Goal: Contribute content: Add original content to the website for others to see

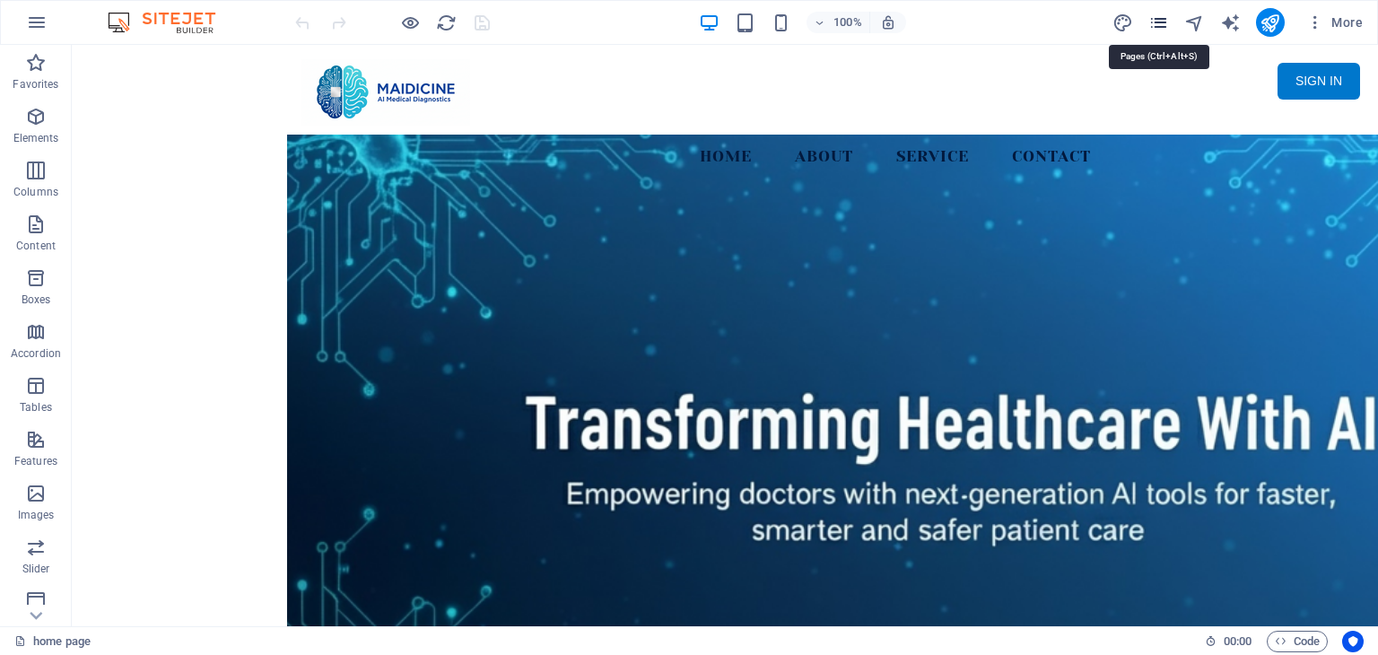
click at [1162, 22] on icon "pages" at bounding box center [1158, 23] width 21 height 21
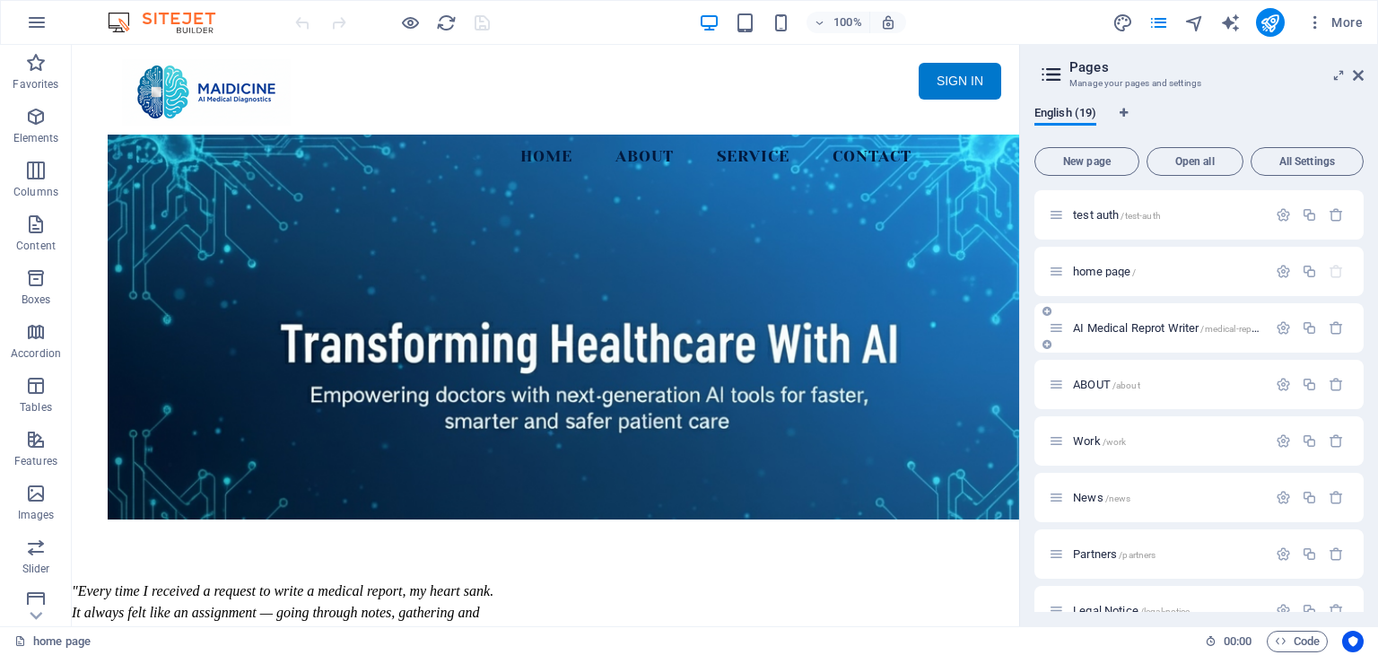
click at [1131, 326] on span "AI Medical Reprot Writer /medical-report" at bounding box center [1167, 327] width 189 height 13
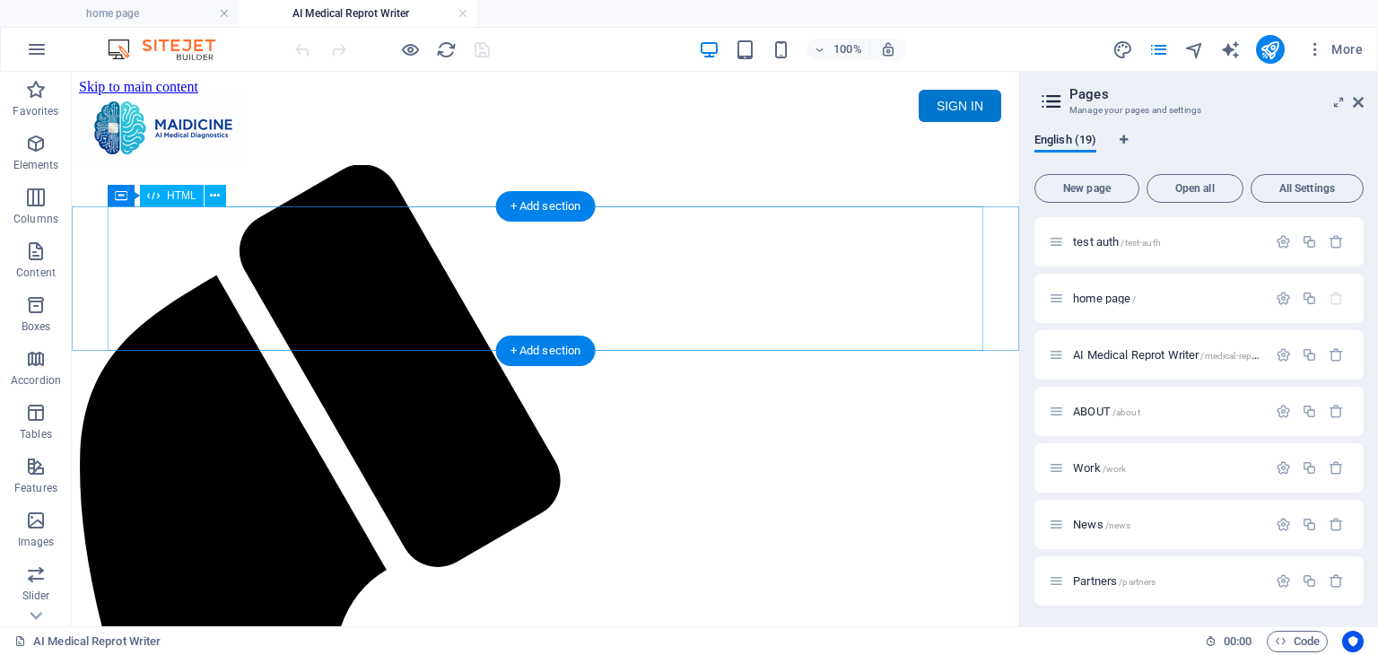
click at [467, 230] on div "Maidicine AI Medical Report Writer Version 5.1 Important Information The qualit…" at bounding box center [545, 230] width 933 height 0
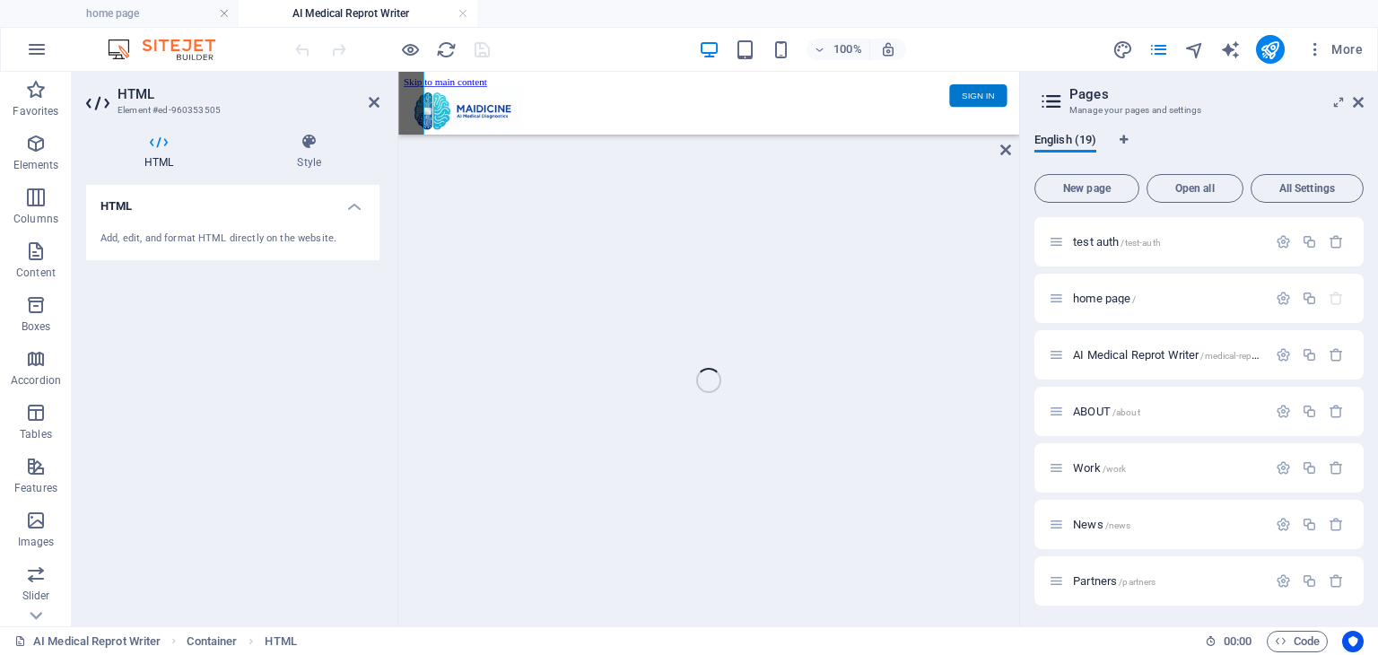
scroll to position [162, 0]
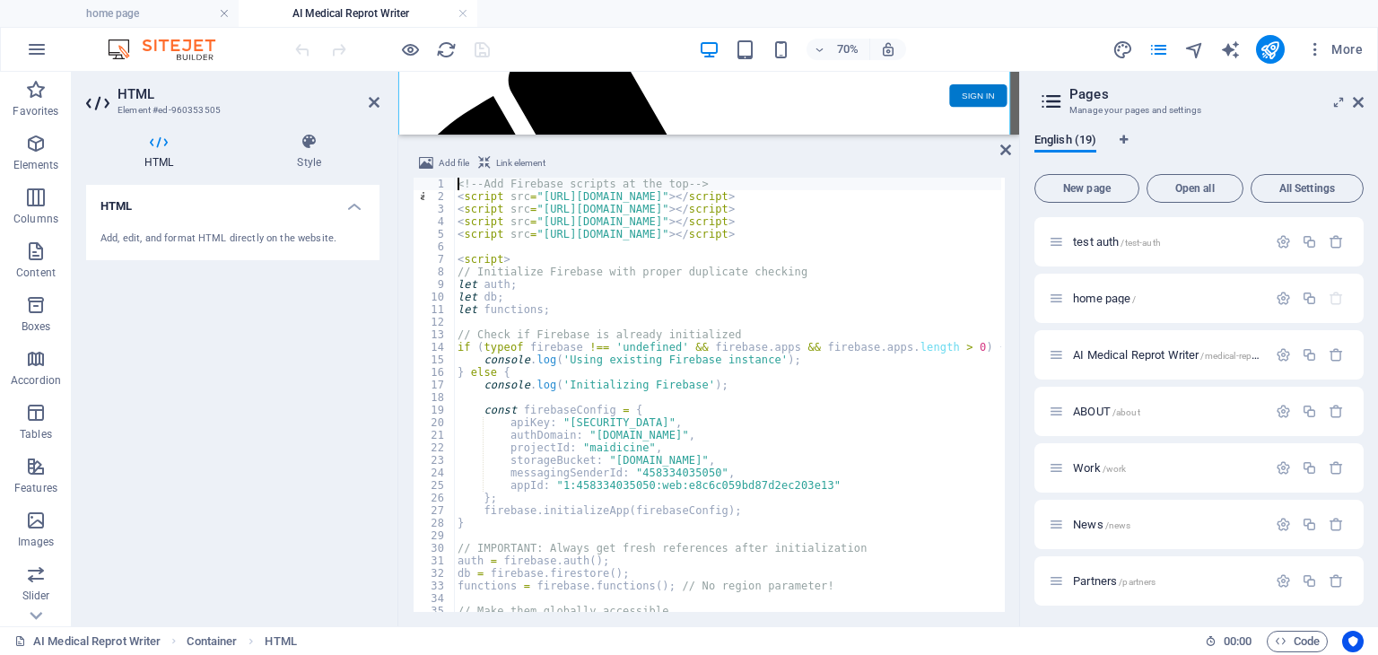
click at [614, 338] on div "<!-- Add Firebase scripts at the top --> < script src = "[URL][DOMAIN_NAME]" > …" at bounding box center [1050, 406] width 1192 height 456
type textarea "// Check if Firebase is already initialized"
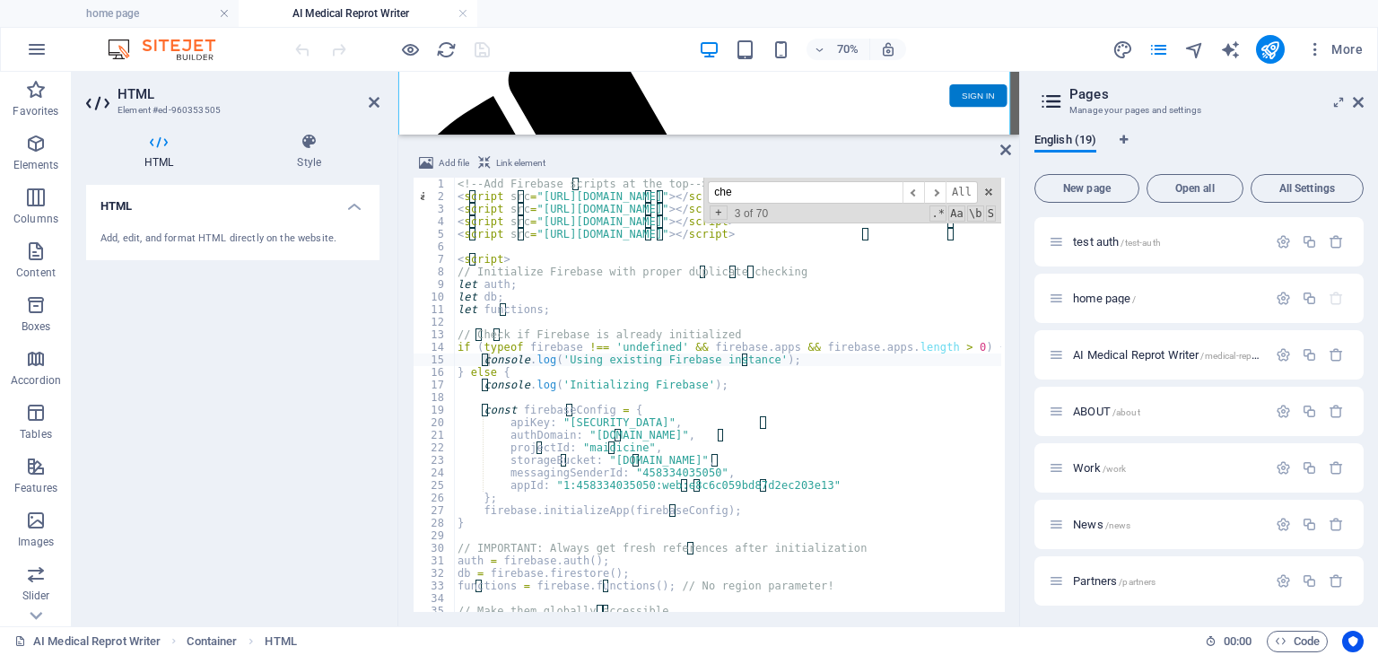
scroll to position [601, 0]
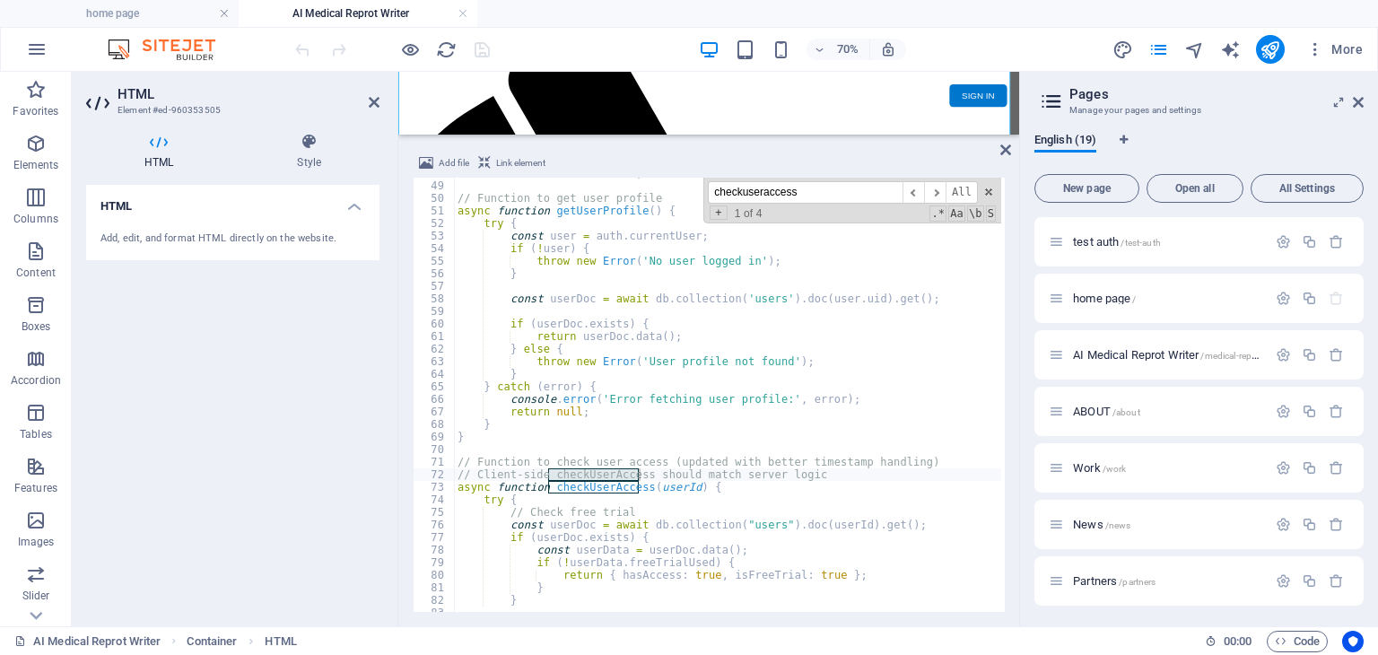
type input "checkuseraccess"
click at [729, 480] on div "let currentSessionId = null ; // Function to get user profile async function ge…" at bounding box center [1050, 395] width 1192 height 456
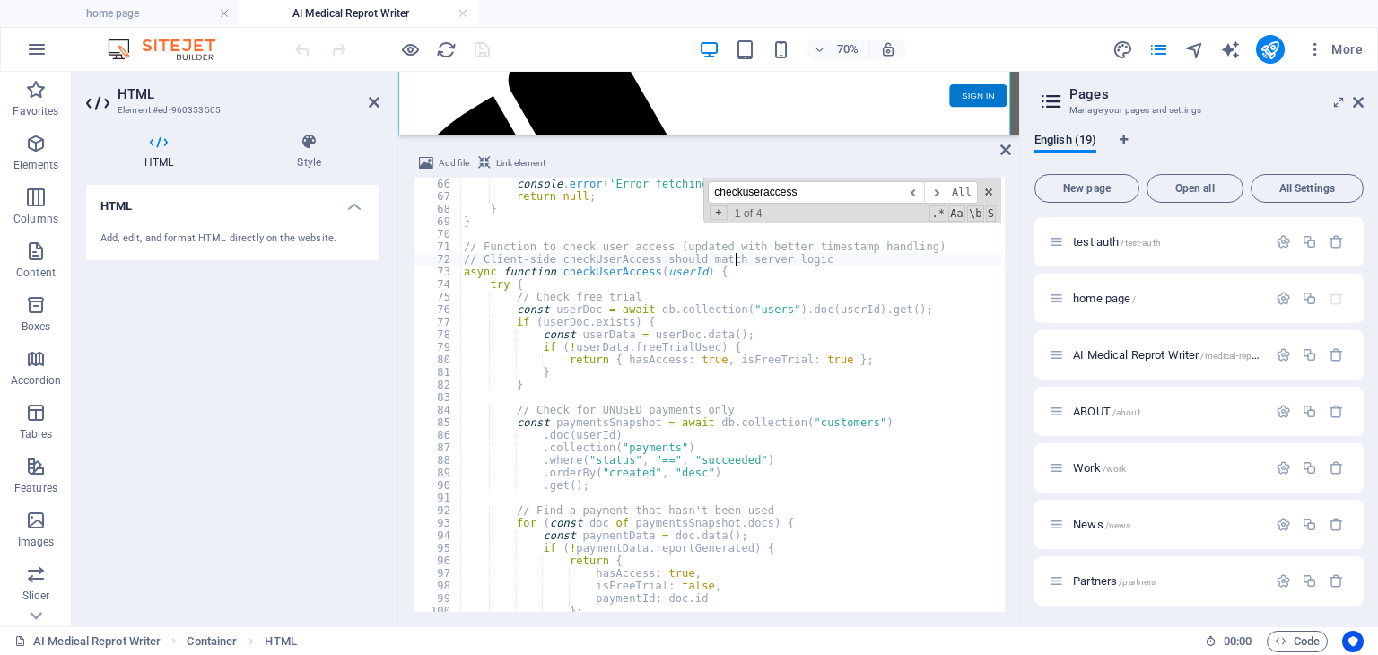
scroll to position [816, 0]
click at [984, 191] on span at bounding box center [988, 192] width 13 height 13
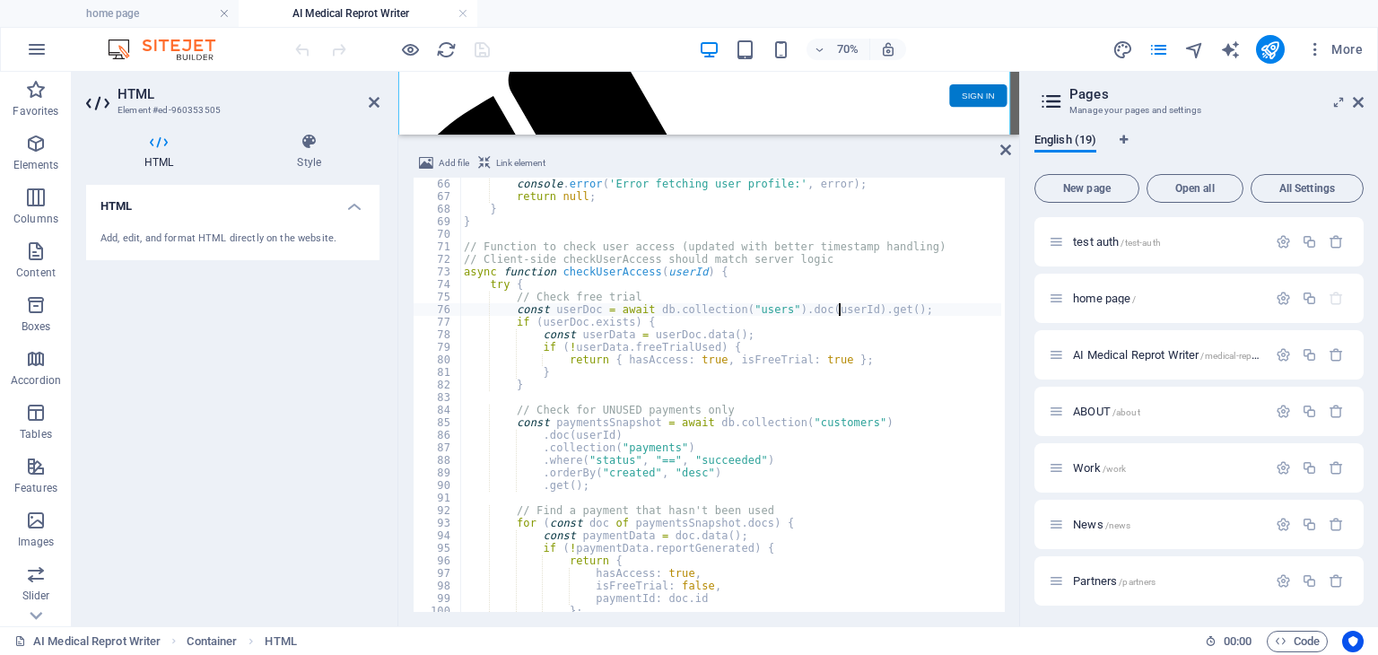
click at [836, 313] on div "console . error ( 'Error fetching user profile:' , error ) ; return null ; } } …" at bounding box center [1056, 406] width 1192 height 456
click at [746, 271] on div "console . error ( 'Error fetching user profile:' , error ) ; return null ; } } …" at bounding box center [1056, 406] width 1192 height 456
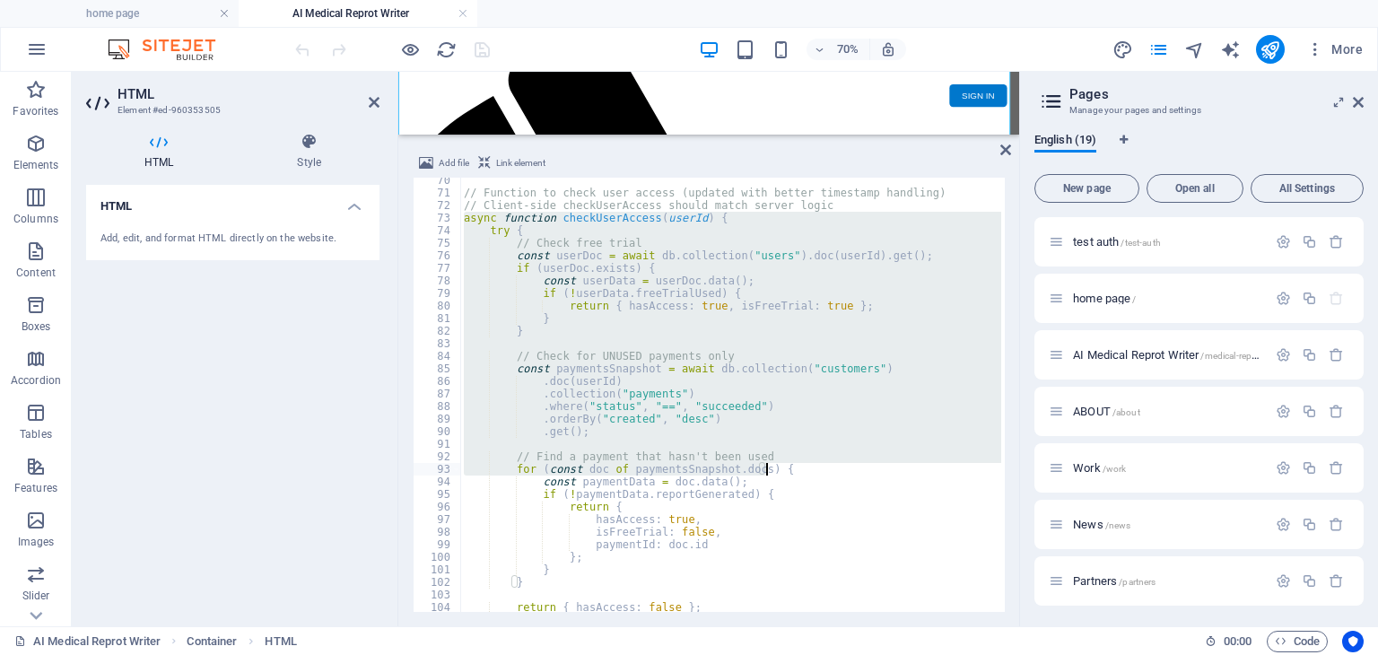
scroll to position [978, 0]
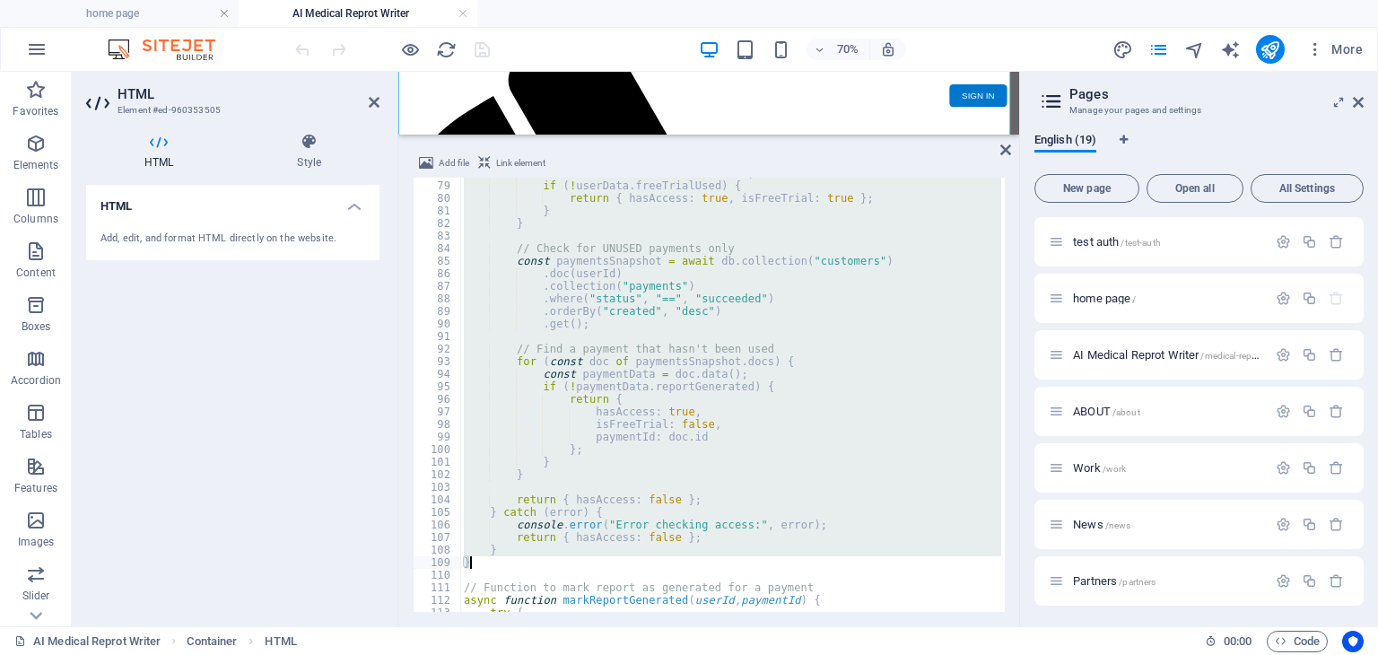
drag, startPoint x: 463, startPoint y: 217, endPoint x: 581, endPoint y: 564, distance: 366.9
click at [581, 564] on div "const userData = userDoc . data ( ) ; if ( ! userData . freeTrialUsed ) { retur…" at bounding box center [1056, 395] width 1192 height 456
type textarea "} }"
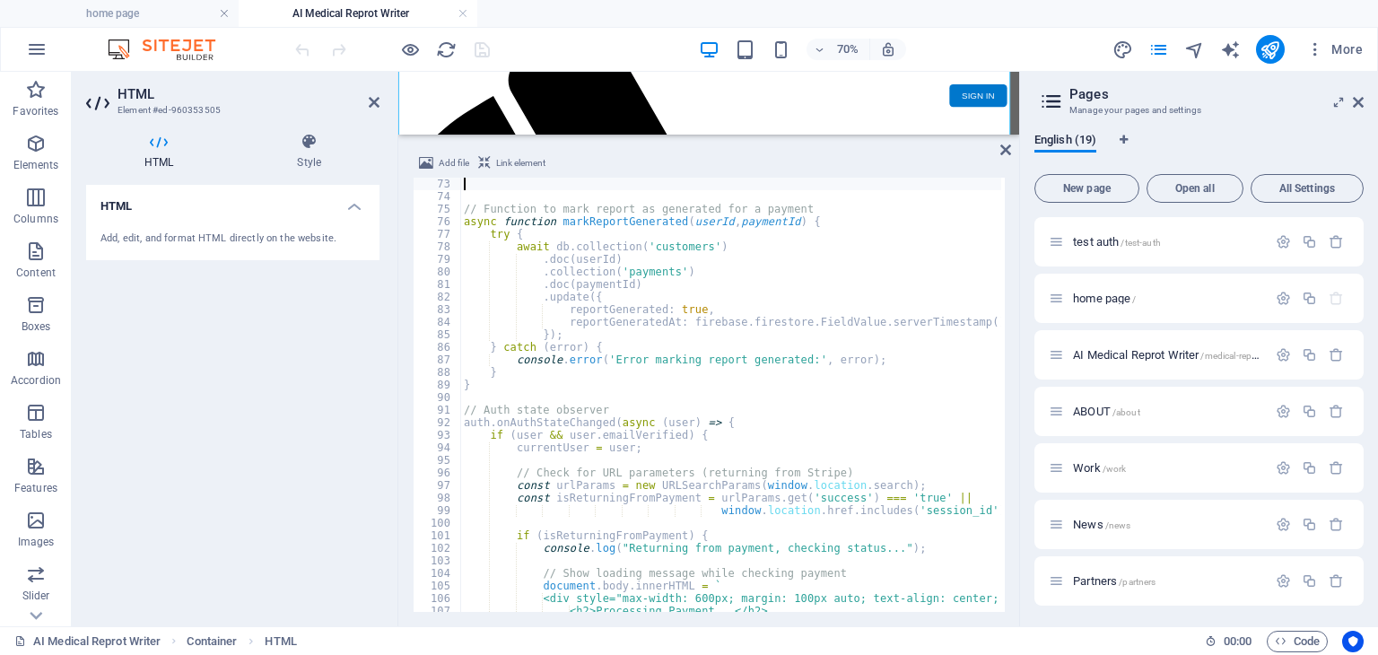
scroll to position [743, 0]
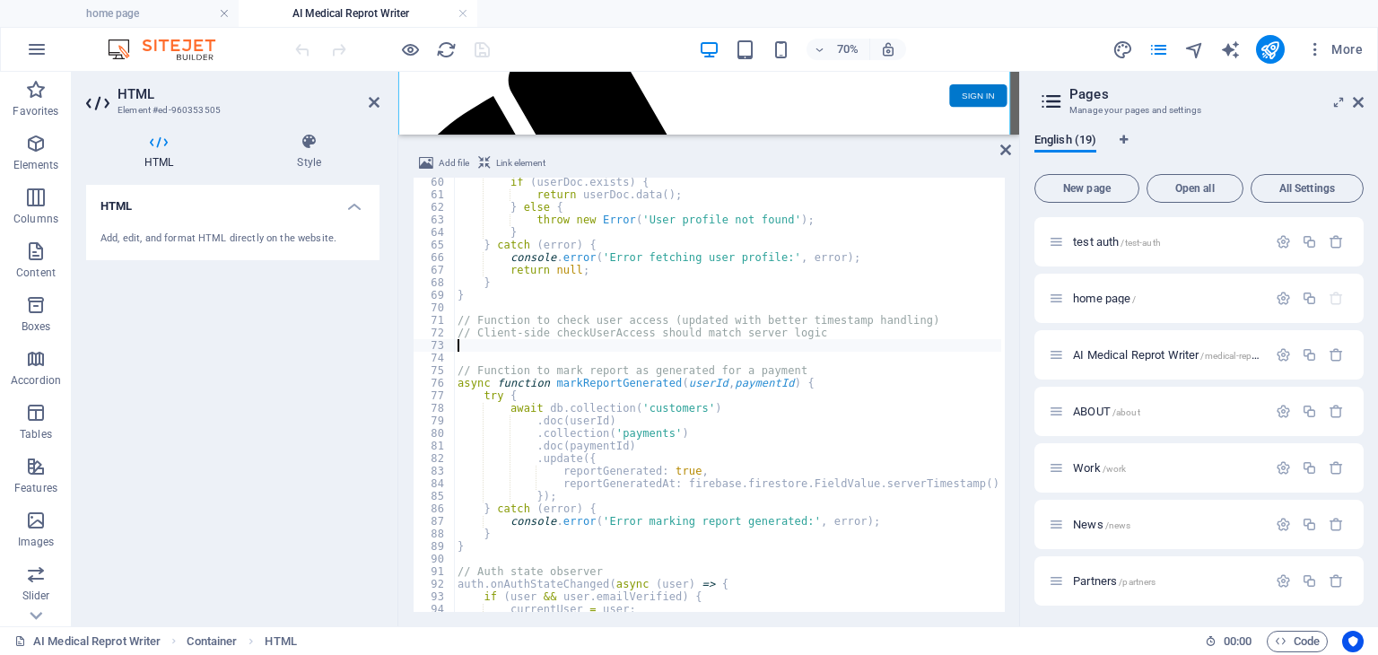
paste textarea "}"
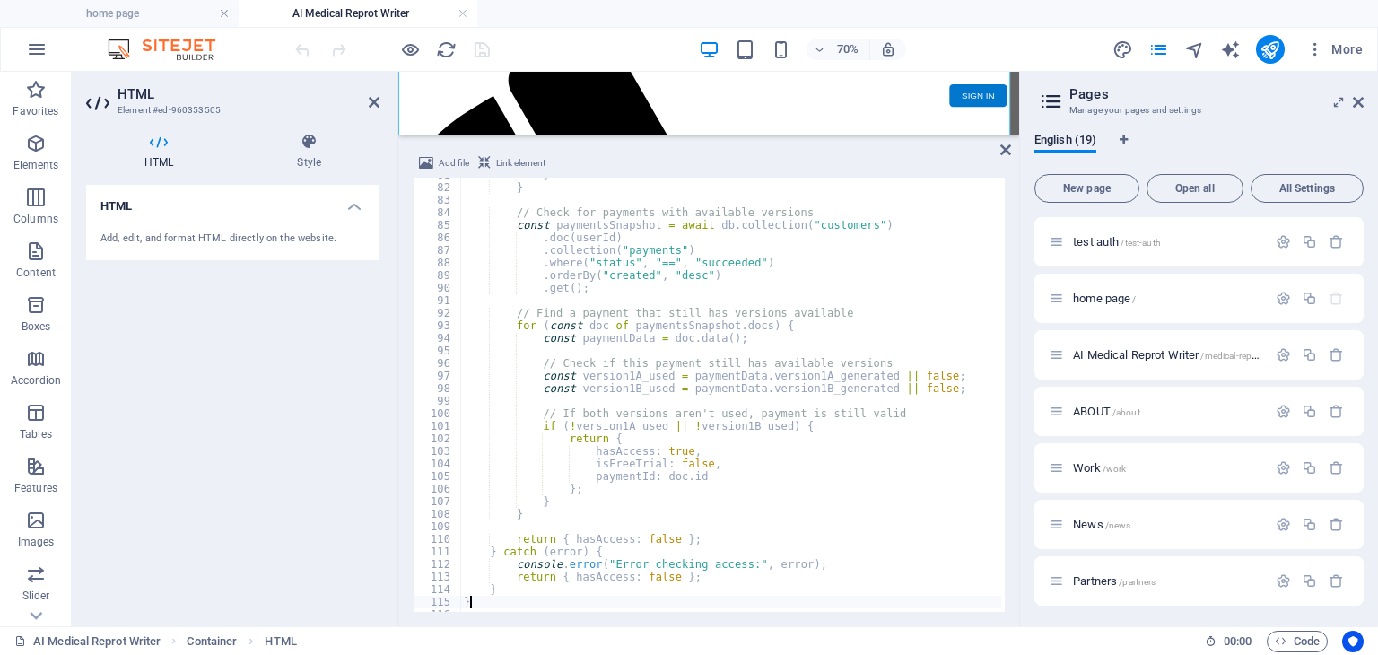
scroll to position [799, 0]
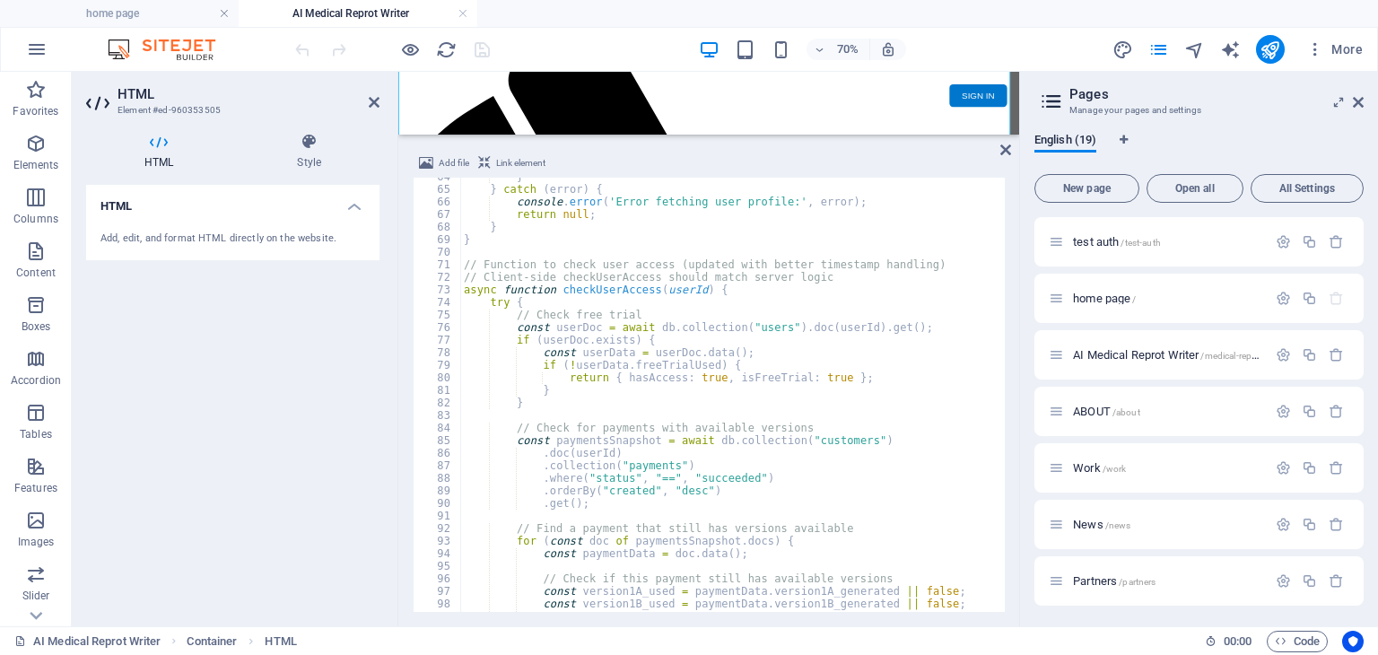
click at [833, 309] on div "} } catch ( error ) { console . error ( 'Error fetching user profile:' , error …" at bounding box center [1056, 398] width 1192 height 456
type textarea "// Check free trial"
click at [548, 45] on div "70% More" at bounding box center [831, 49] width 1078 height 29
click at [482, 50] on icon "save" at bounding box center [482, 49] width 21 height 21
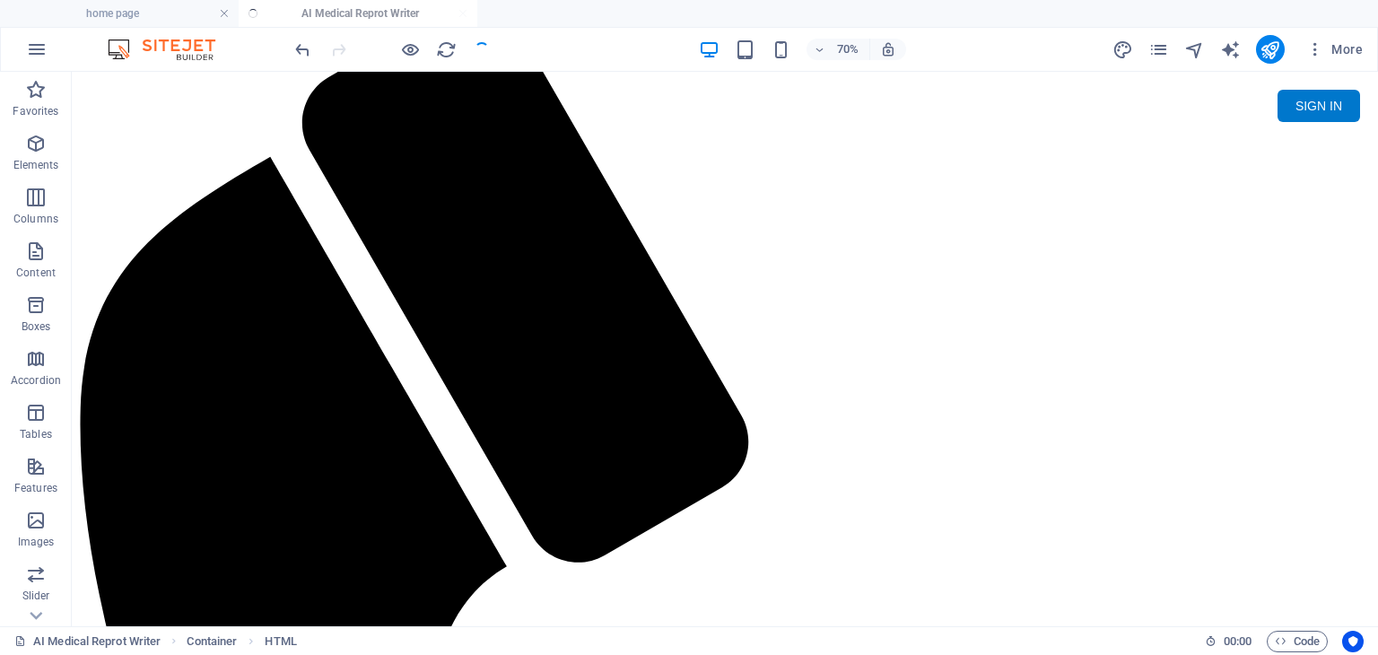
scroll to position [0, 0]
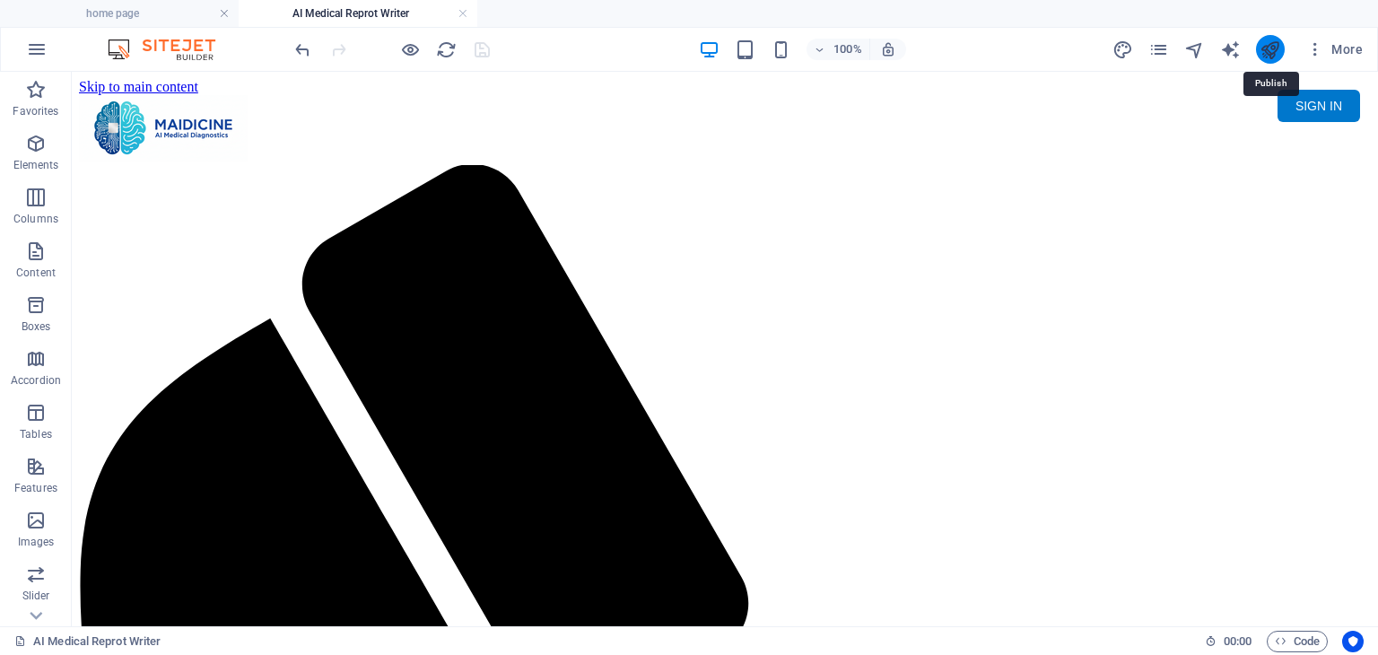
click at [1274, 53] on icon "publish" at bounding box center [1270, 49] width 21 height 21
